Goal: Information Seeking & Learning: Learn about a topic

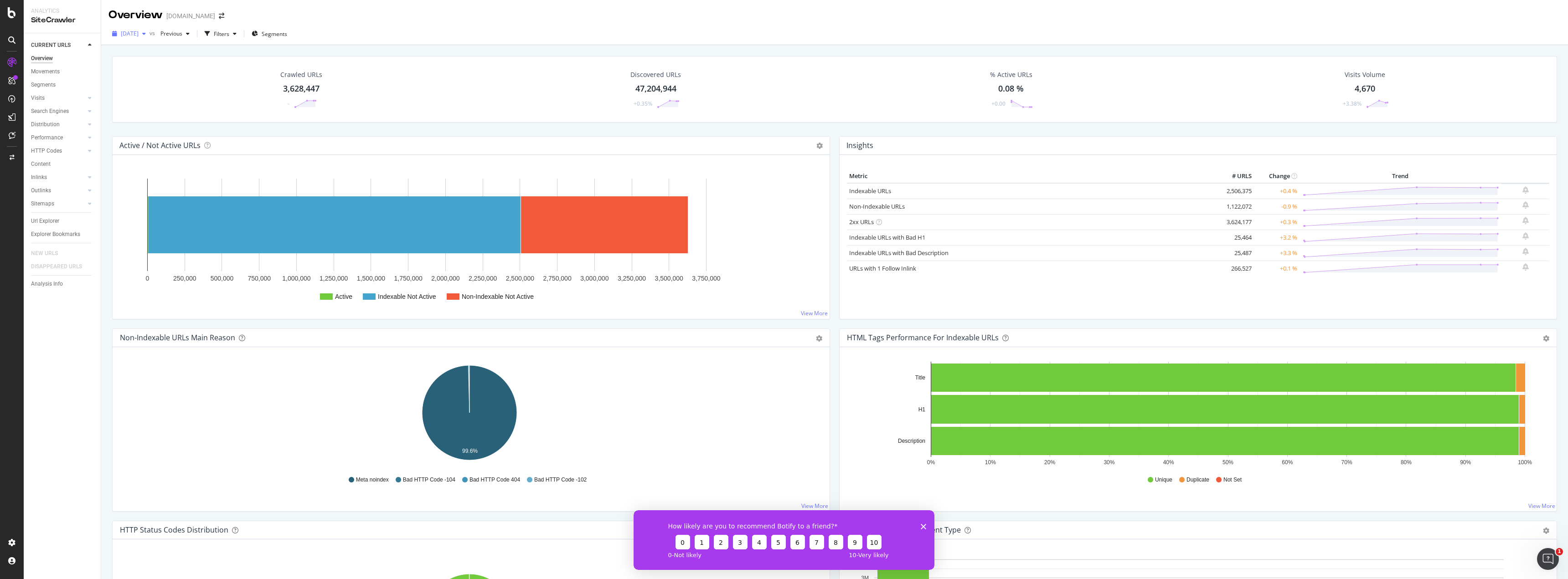
click at [139, 32] on span "[DATE]" at bounding box center [129, 33] width 18 height 8
click at [150, 29] on div "[DATE]" at bounding box center [128, 33] width 41 height 13
click at [926, 521] on div "How likely are you to recommend Botify to a friend? 0 1 2 3 4 5 6 7 8 9 10 0 - …" at bounding box center [784, 539] width 301 height 60
click at [923, 524] on icon "Close survey" at bounding box center [923, 525] width 5 height 5
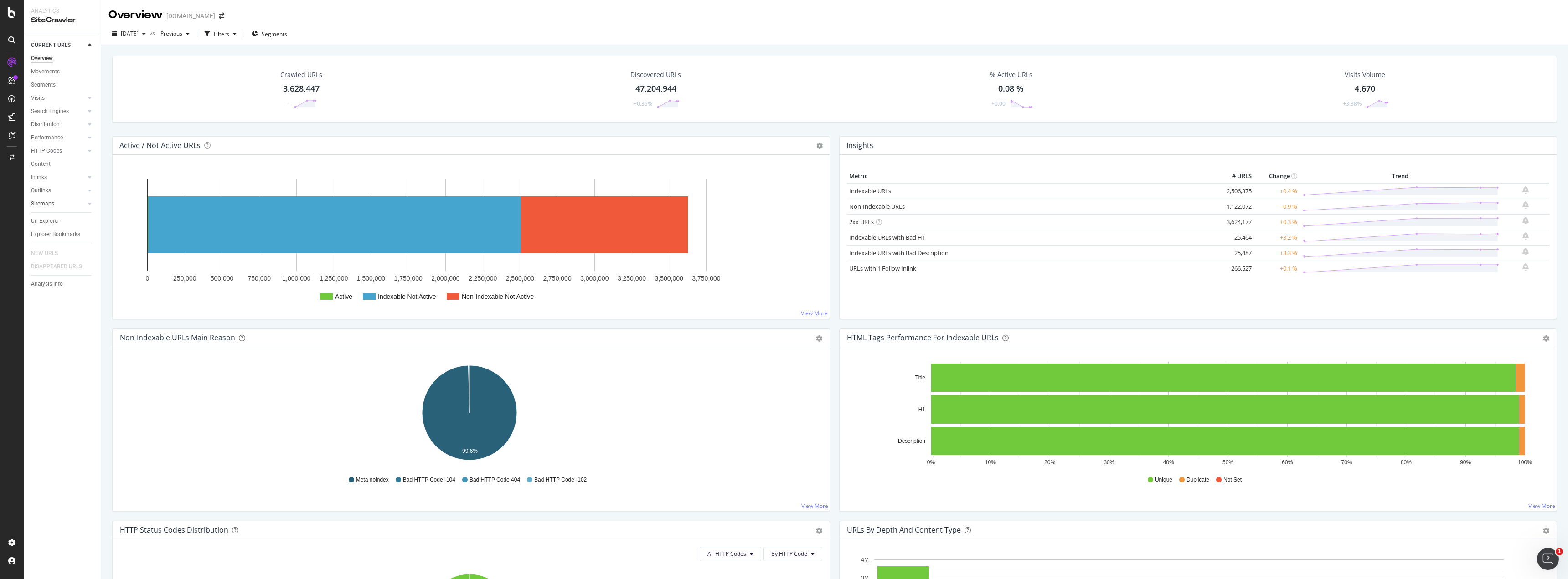
drag, startPoint x: 45, startPoint y: 217, endPoint x: 63, endPoint y: 207, distance: 20.6
click at [45, 217] on div "Url Explorer" at bounding box center [45, 221] width 28 height 10
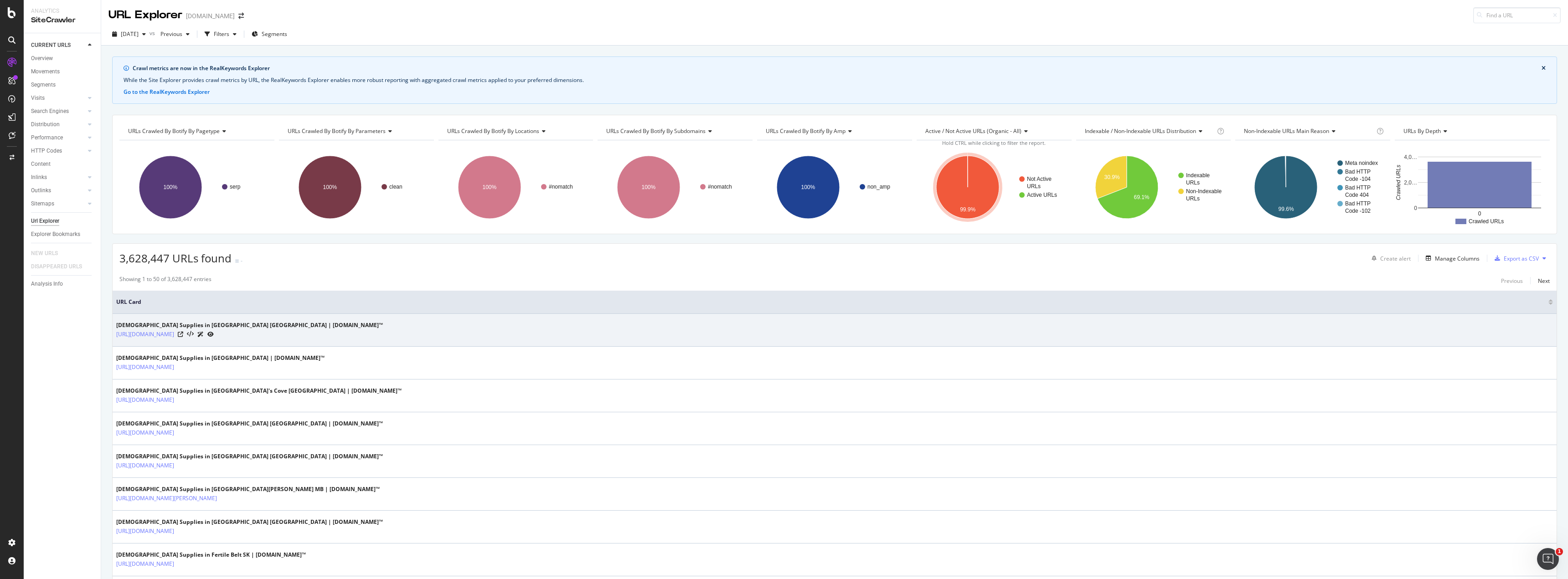
click at [204, 333] on icon at bounding box center [200, 334] width 6 height 5
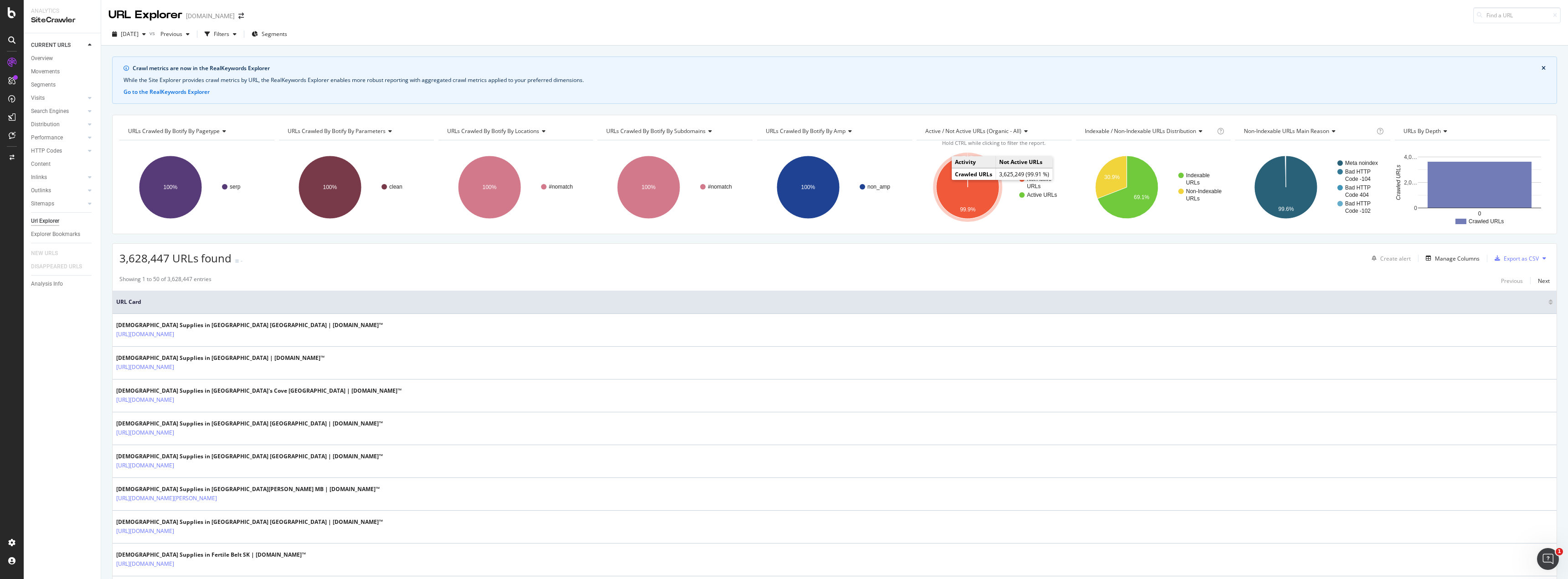
click at [972, 190] on icon "A chart." at bounding box center [967, 187] width 63 height 63
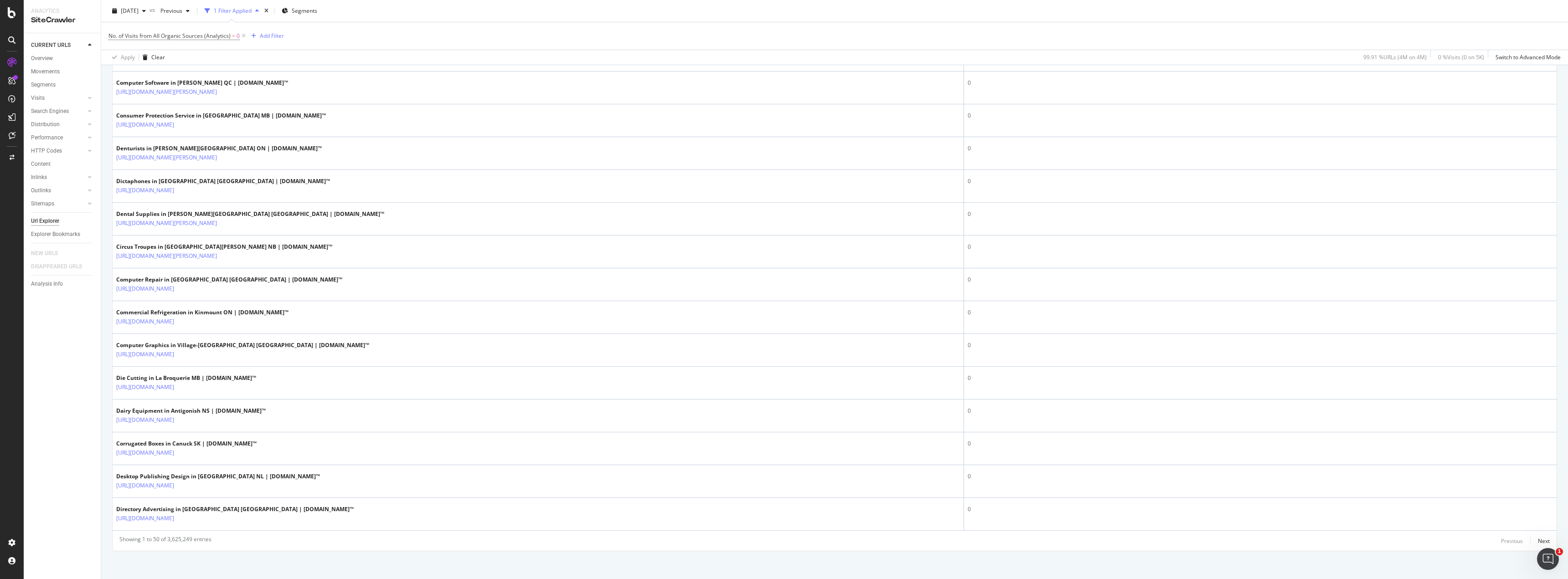
scroll to position [1471, 0]
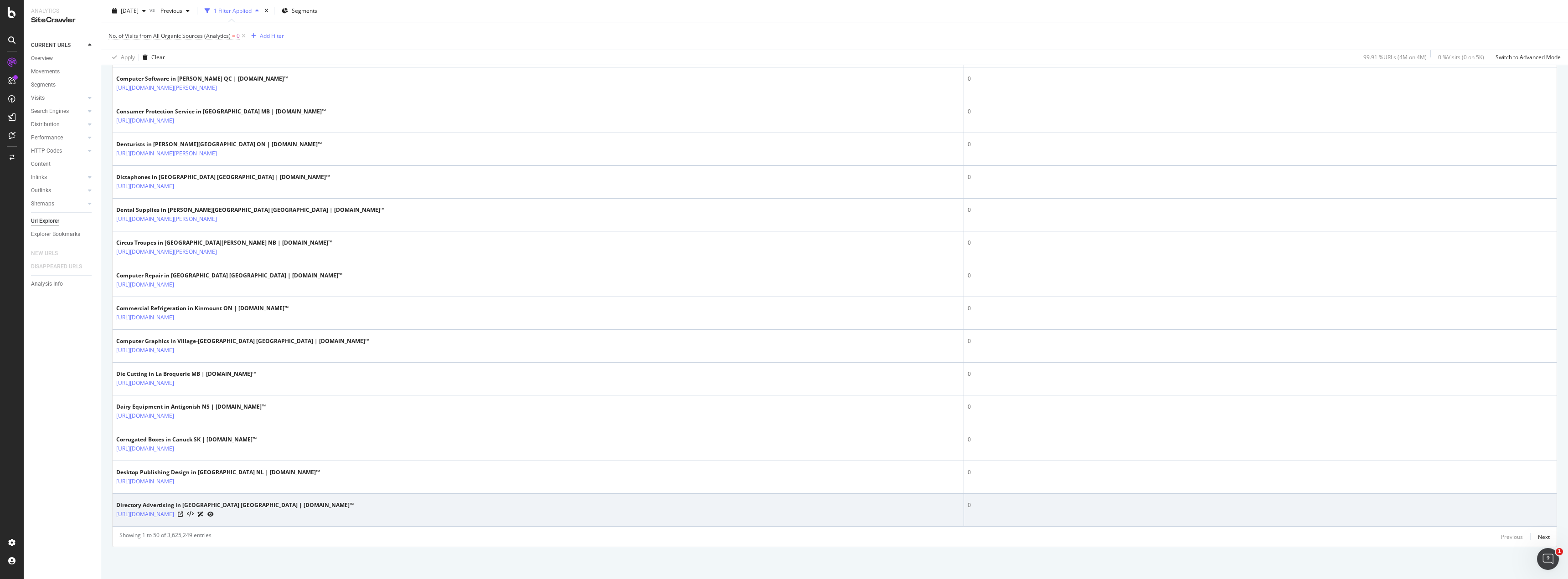
click at [204, 512] on icon at bounding box center [200, 514] width 6 height 5
